Goal: Find specific page/section: Find specific page/section

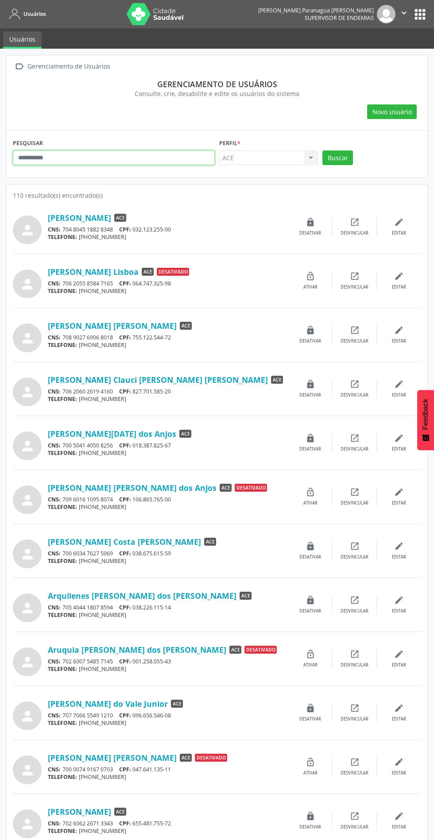
click at [90, 158] on input "text" at bounding box center [114, 158] width 202 height 15
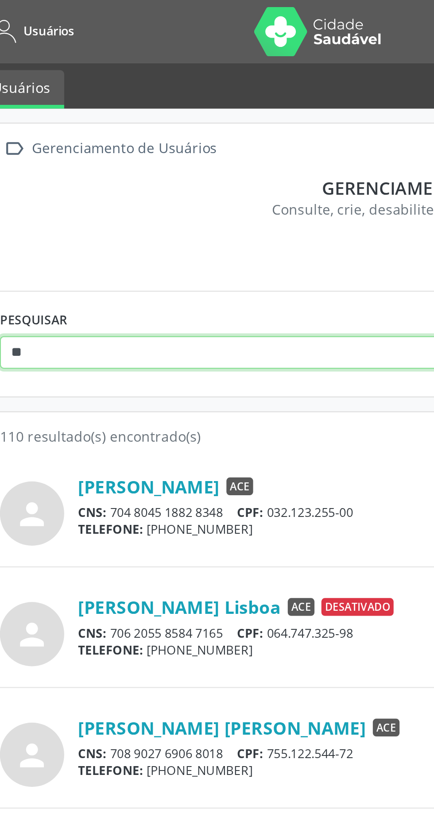
type input "*******"
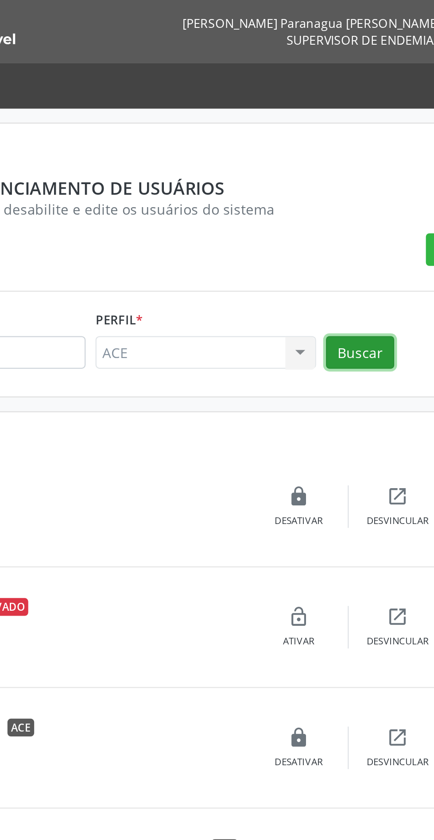
click at [340, 163] on button "Buscar" at bounding box center [337, 158] width 31 height 15
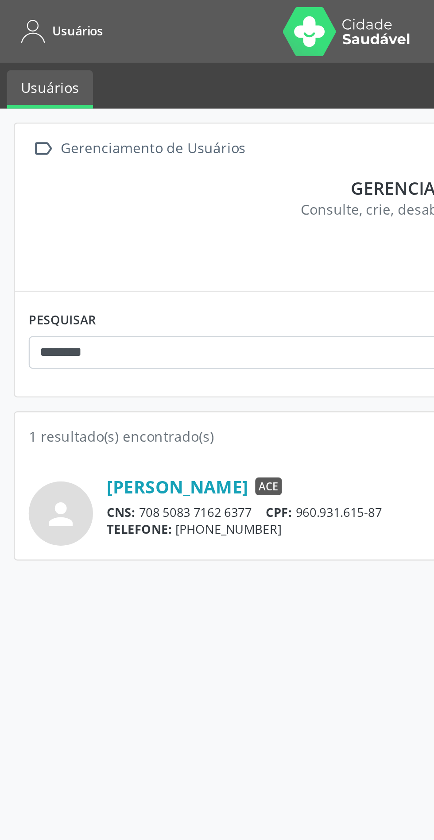
click at [82, 220] on link "[PERSON_NAME]" at bounding box center [79, 218] width 63 height 10
